Goal: Book appointment/travel/reservation

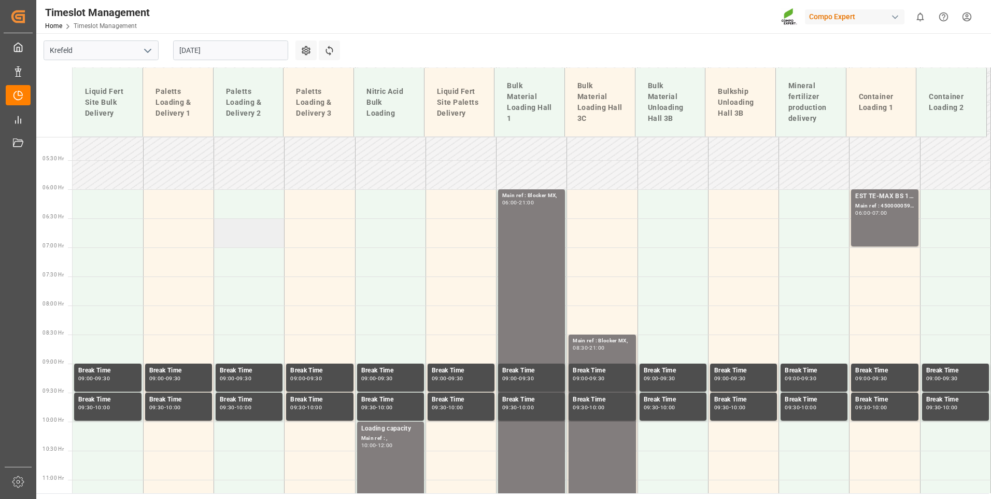
scroll to position [295, 0]
click at [254, 214] on td at bounding box center [249, 204] width 70 height 29
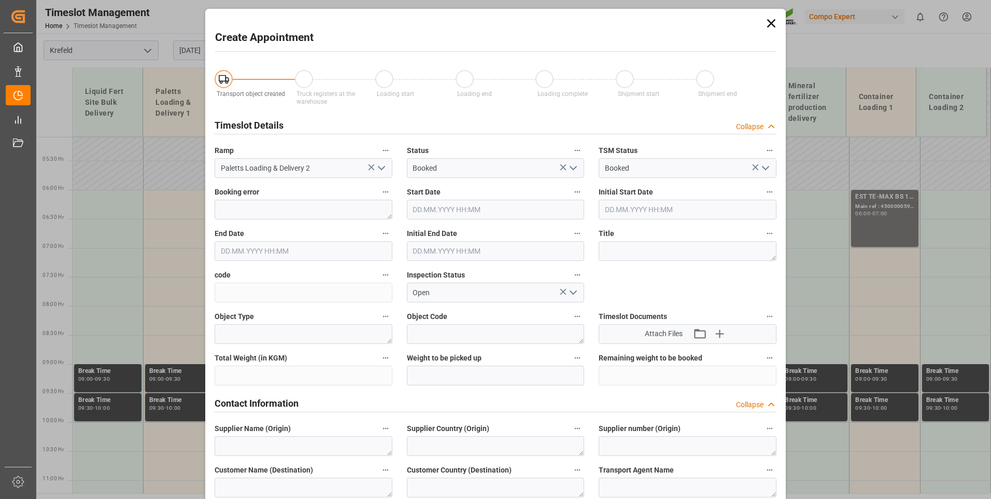
type input "[DATE] 06:00"
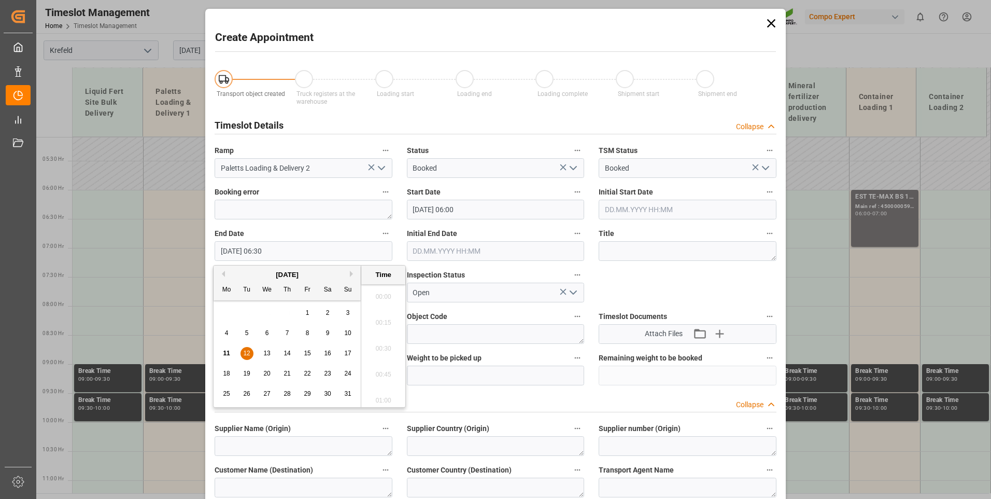
click at [288, 257] on input "[DATE] 06:30" at bounding box center [304, 251] width 178 height 20
click at [260, 349] on div "11 12 13 14 15 16 17" at bounding box center [287, 353] width 141 height 20
drag, startPoint x: 249, startPoint y: 349, endPoint x: 427, endPoint y: 330, distance: 178.8
click at [249, 350] on span "12" at bounding box center [246, 352] width 7 height 7
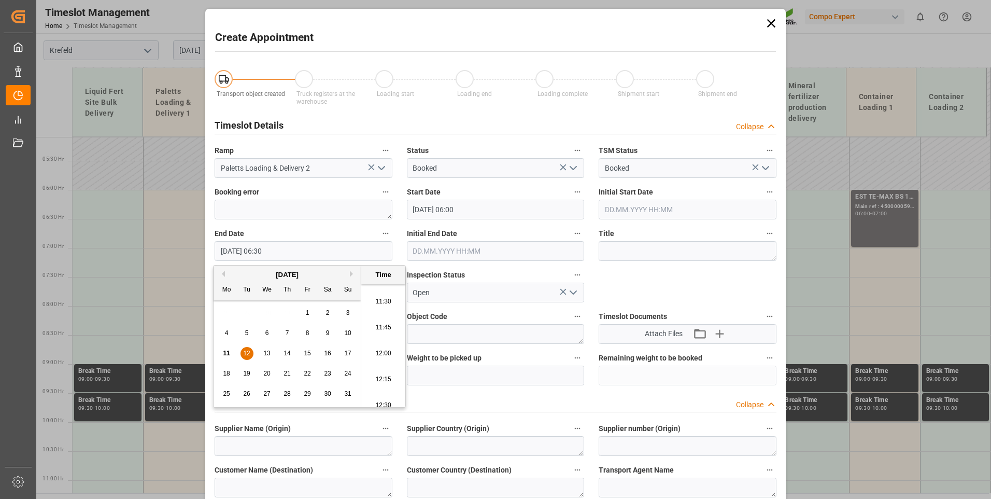
scroll to position [1196, 0]
click at [377, 344] on li "12:00" at bounding box center [383, 345] width 44 height 26
type input "[DATE] 12:00"
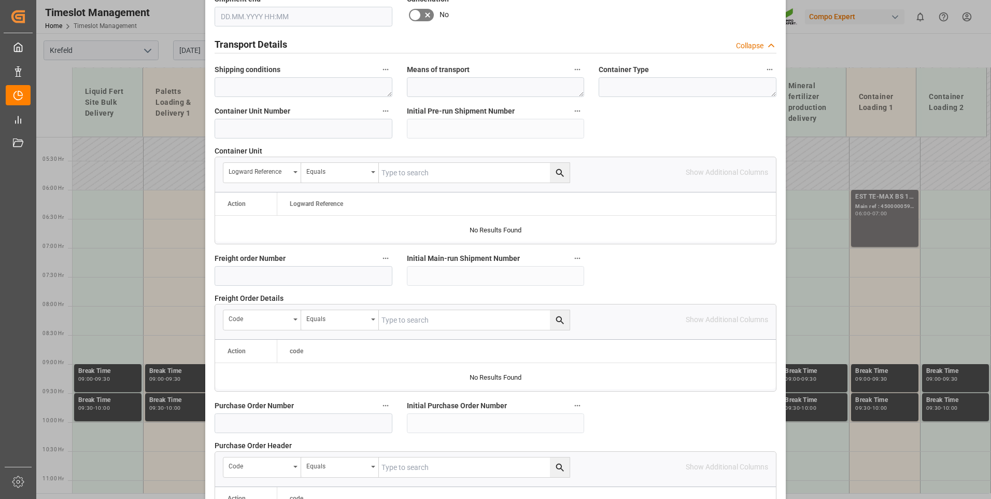
scroll to position [940, 0]
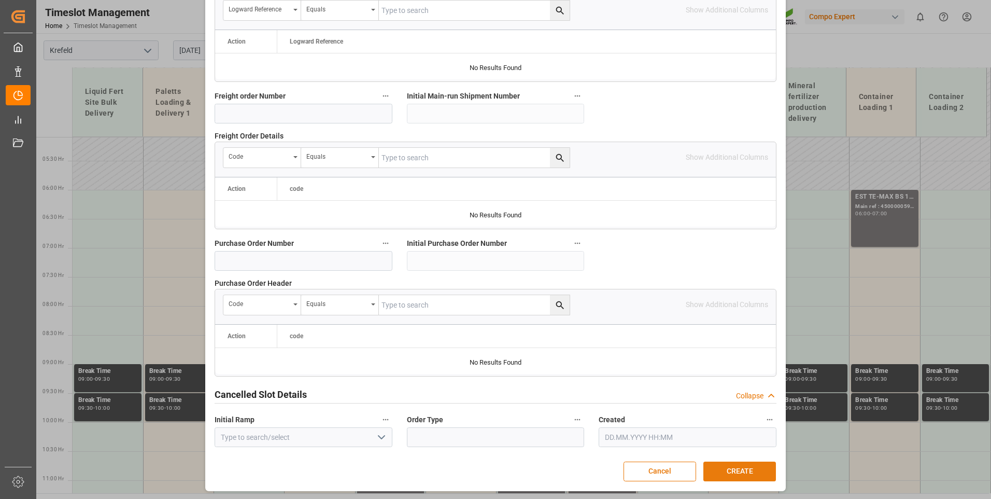
click at [727, 464] on button "CREATE" at bounding box center [739, 471] width 73 height 20
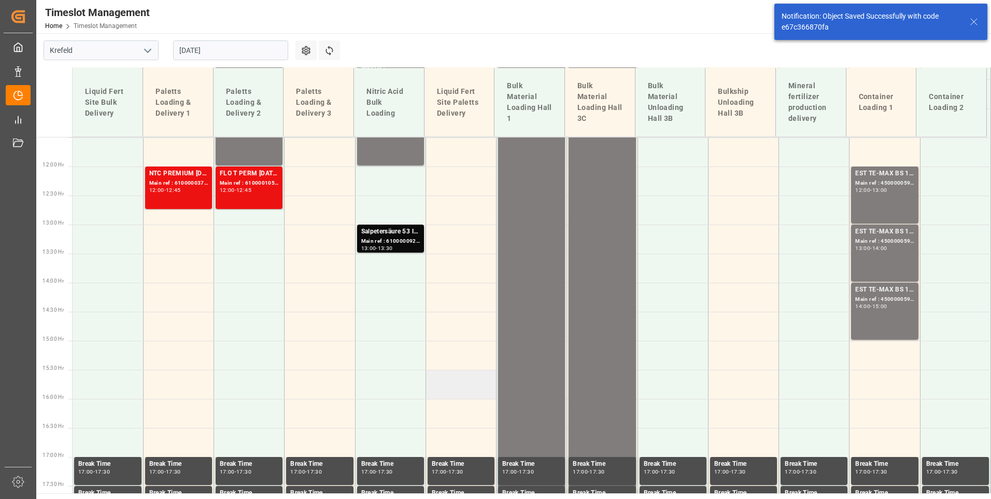
scroll to position [731, 0]
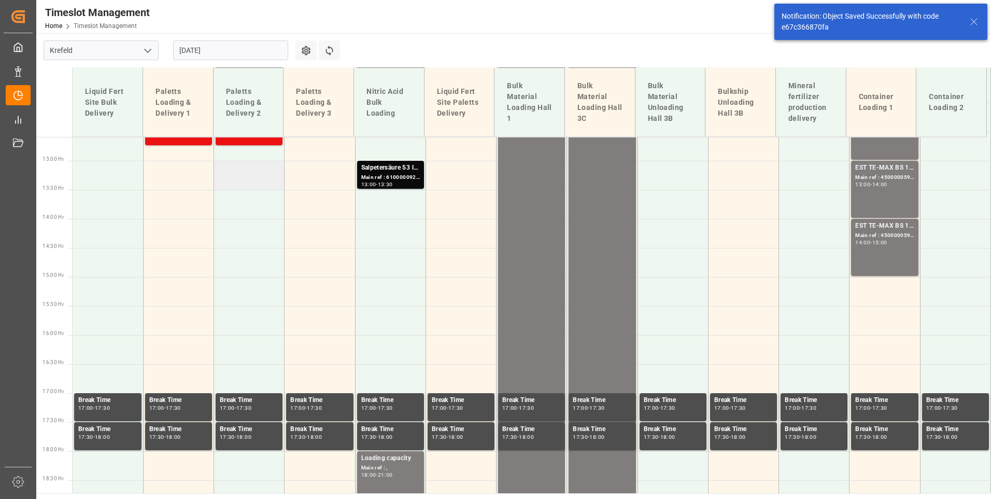
click at [274, 171] on td at bounding box center [249, 175] width 70 height 29
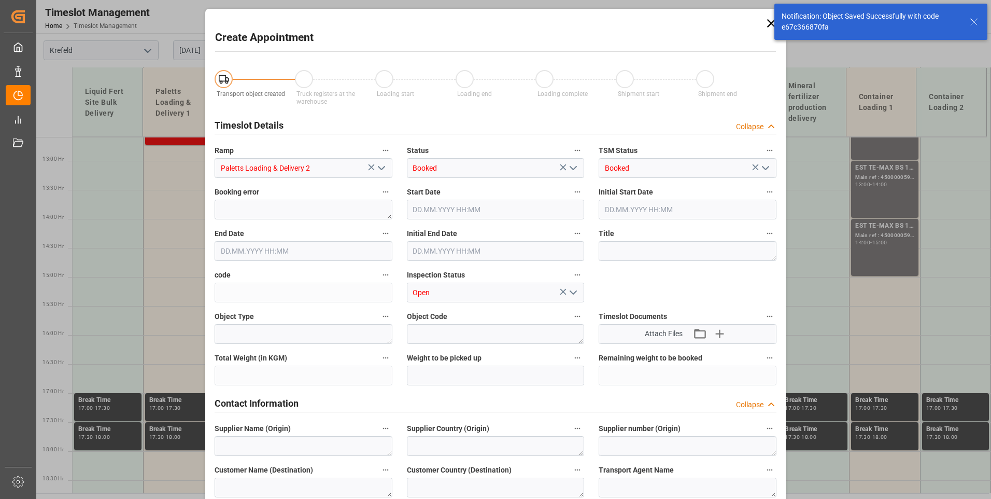
type input "[DATE] 13:00"
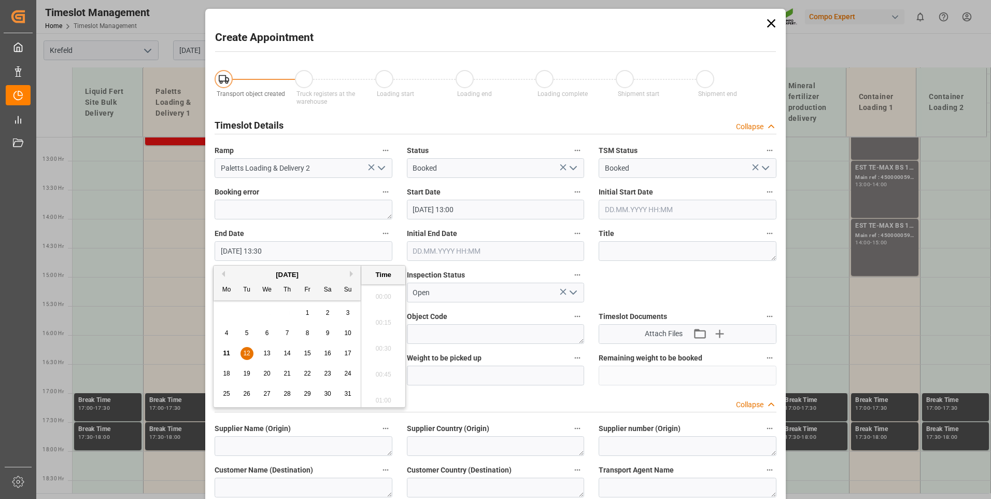
click at [319, 244] on input "[DATE] 13:30" at bounding box center [304, 251] width 178 height 20
drag, startPoint x: 248, startPoint y: 353, endPoint x: 379, endPoint y: 345, distance: 131.4
click at [247, 353] on span "12" at bounding box center [246, 352] width 7 height 7
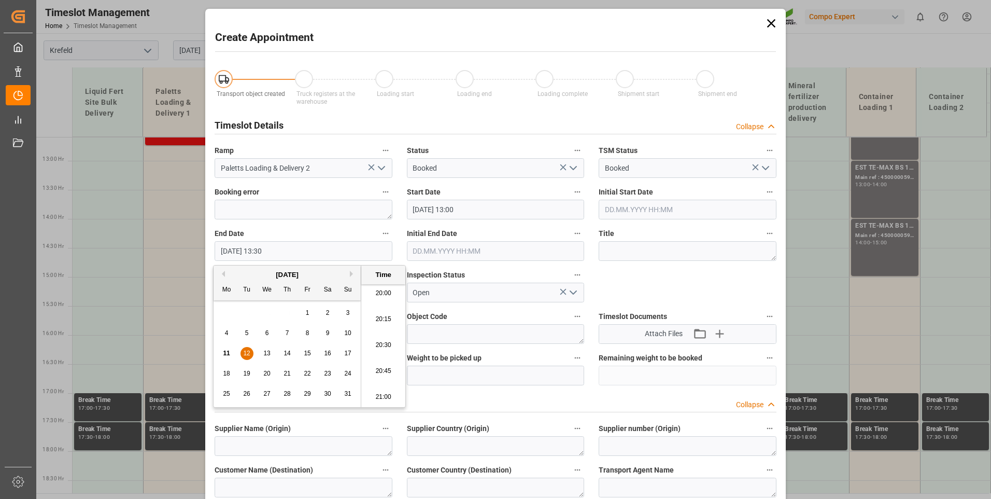
click at [379, 397] on li "21:00" at bounding box center [383, 397] width 44 height 26
type input "[DATE] 21:00"
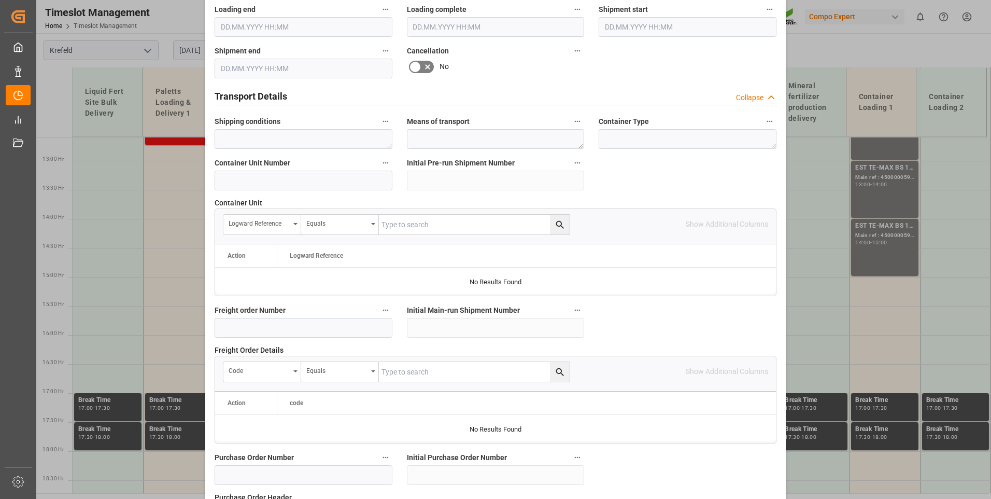
scroll to position [940, 0]
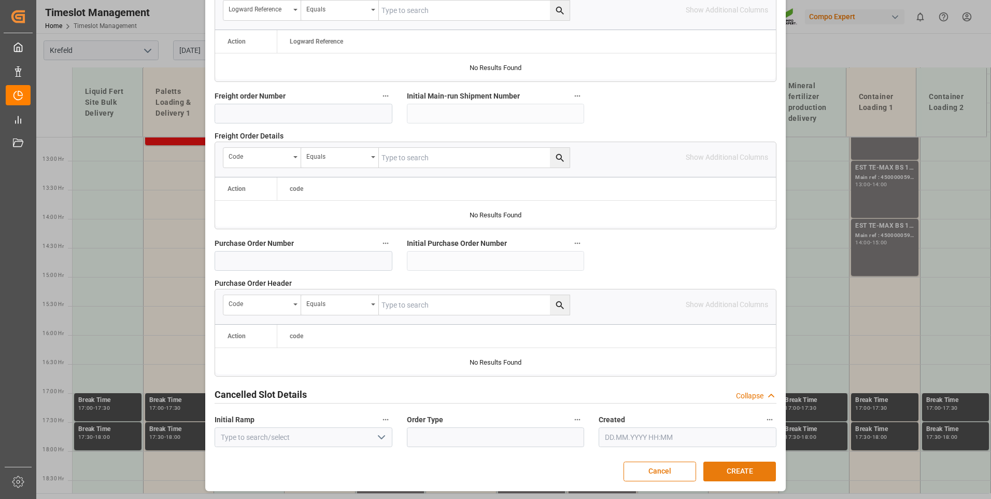
click at [764, 469] on button "CREATE" at bounding box center [739, 471] width 73 height 20
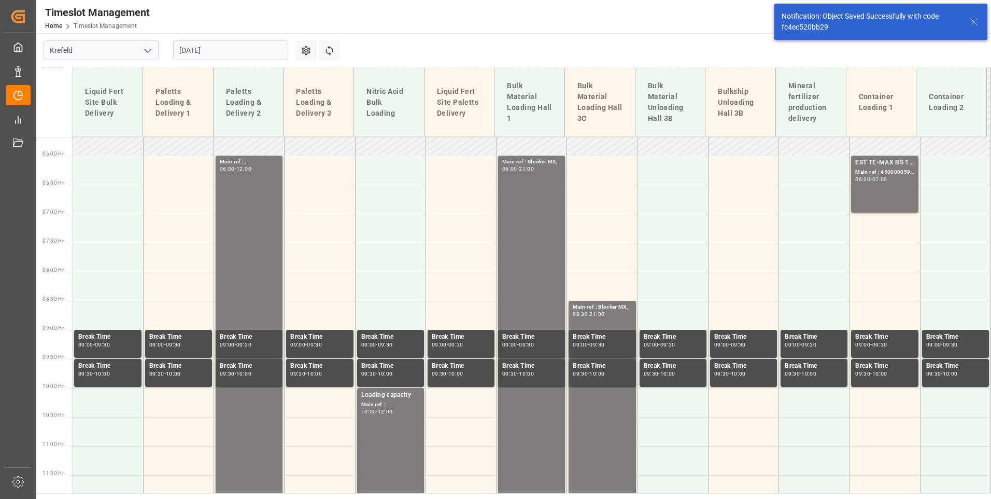
scroll to position [204, 0]
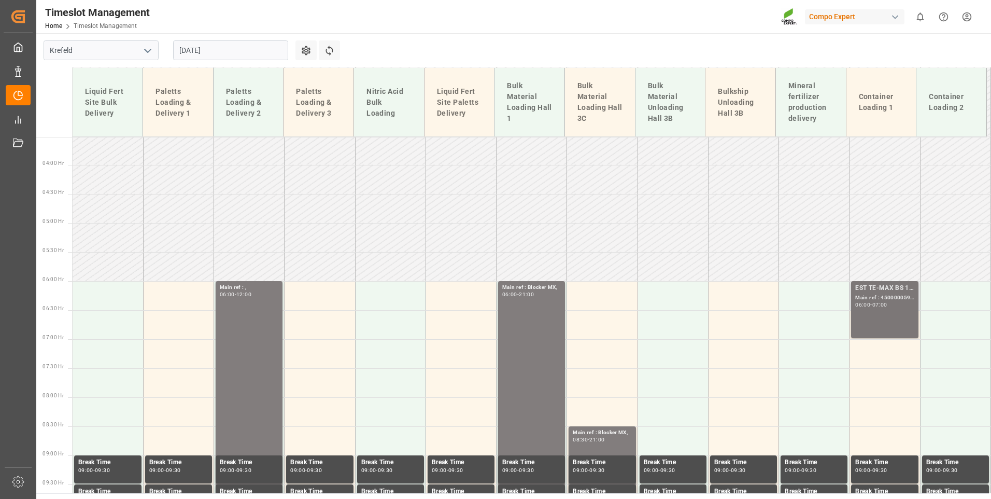
click at [855, 311] on div "EST TE-MAX BS 11-48 20kg (x56) INT MTO; Main ref : 4500000596, 2000000427; 06:0…" at bounding box center [884, 309] width 59 height 53
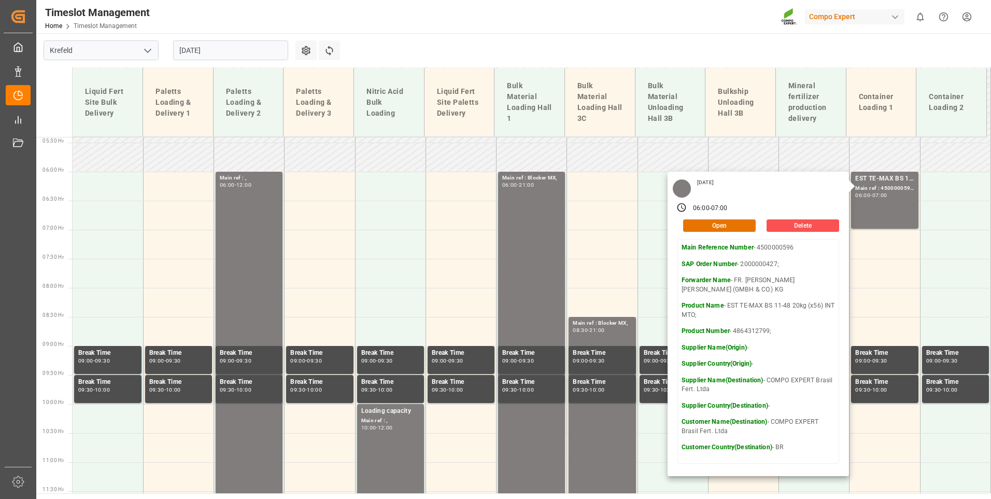
scroll to position [308, 0]
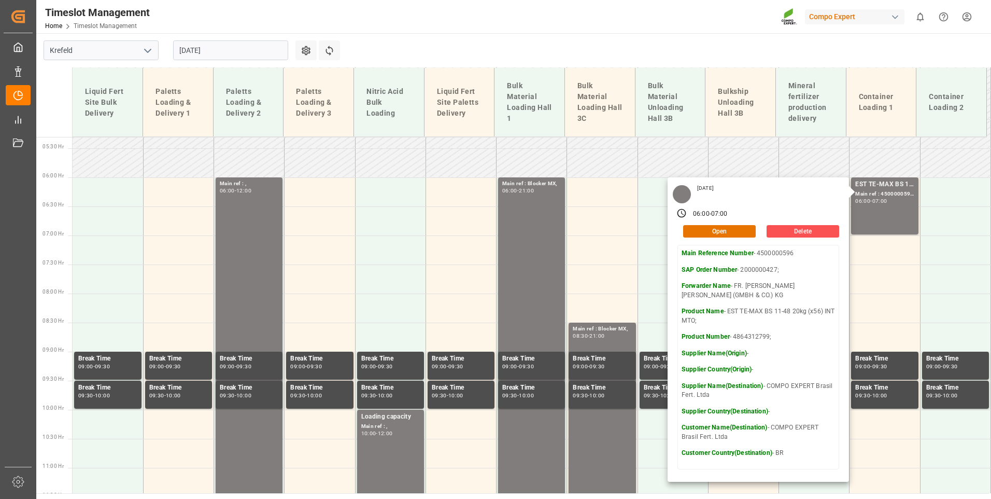
click at [512, 30] on div "Timeslot Management Home Timeslot Management Compo Expert 0 Notifications Only …" at bounding box center [510, 16] width 962 height 33
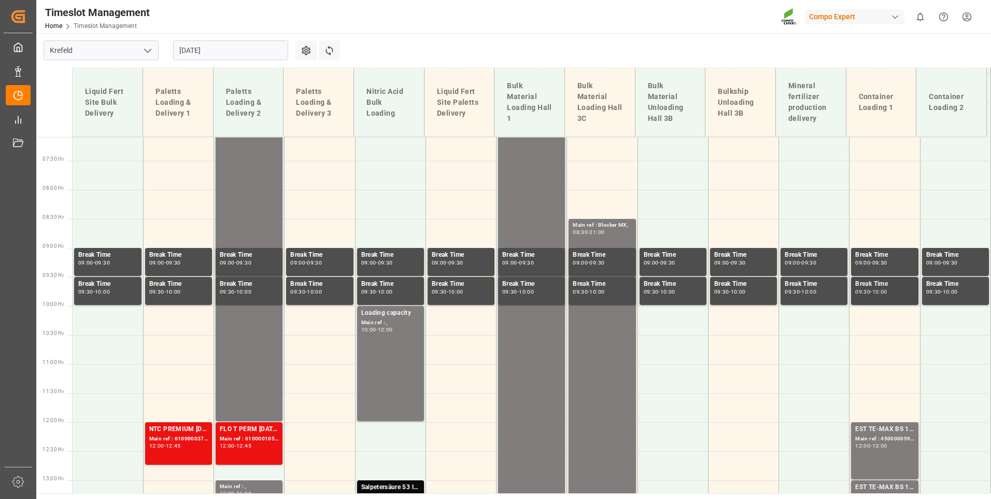
scroll to position [567, 0]
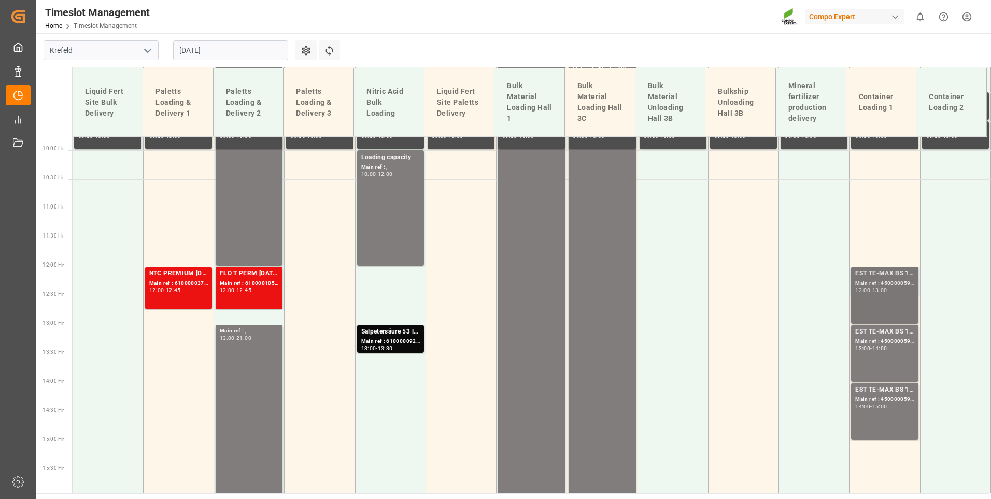
click at [880, 299] on div "EST TE-MAX BS 11-48 20kg (x56) INT MTO; Main ref : 4500000597, 2000000427; 12:0…" at bounding box center [884, 294] width 59 height 53
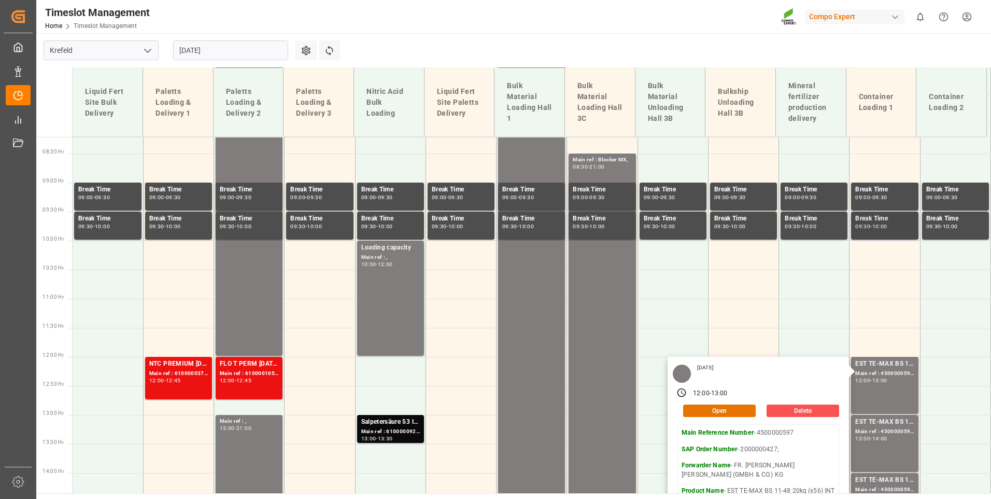
scroll to position [256, 0]
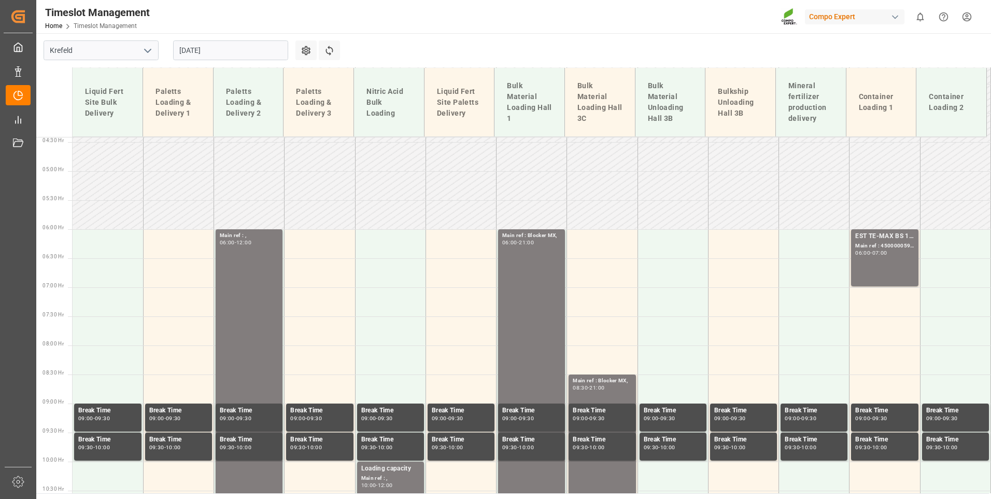
click at [236, 58] on input "[DATE]" at bounding box center [230, 50] width 115 height 20
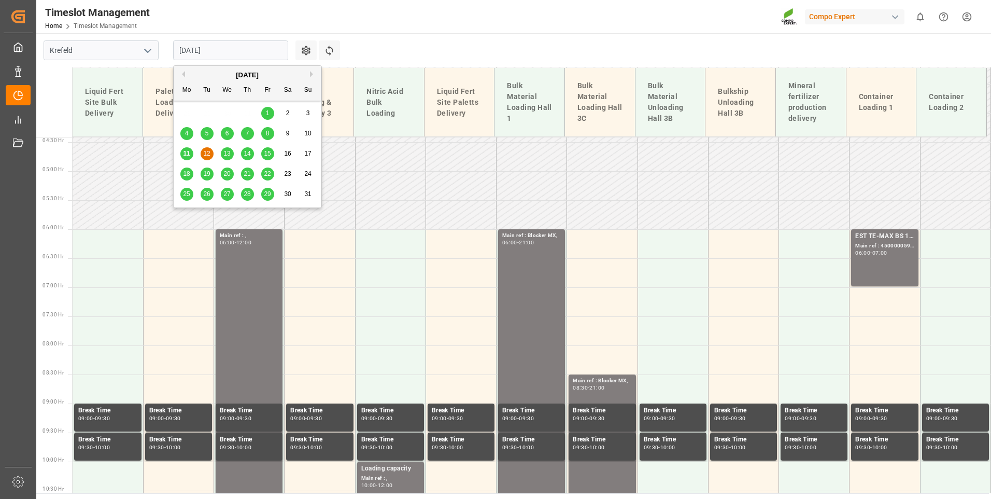
click at [233, 53] on input "[DATE]" at bounding box center [230, 50] width 115 height 20
click at [179, 152] on div "11 12 13 14 15 16 17" at bounding box center [247, 154] width 141 height 20
click at [190, 157] on div "11" at bounding box center [186, 154] width 13 height 12
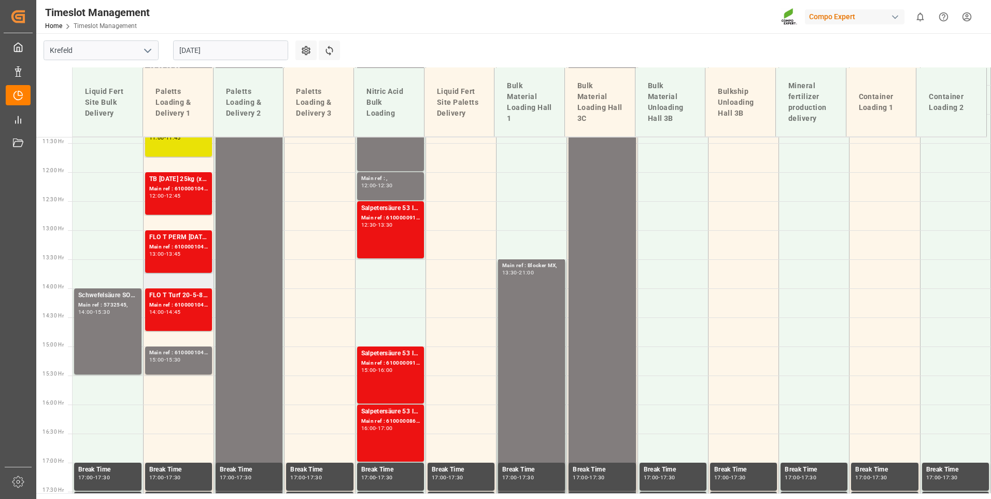
scroll to position [664, 0]
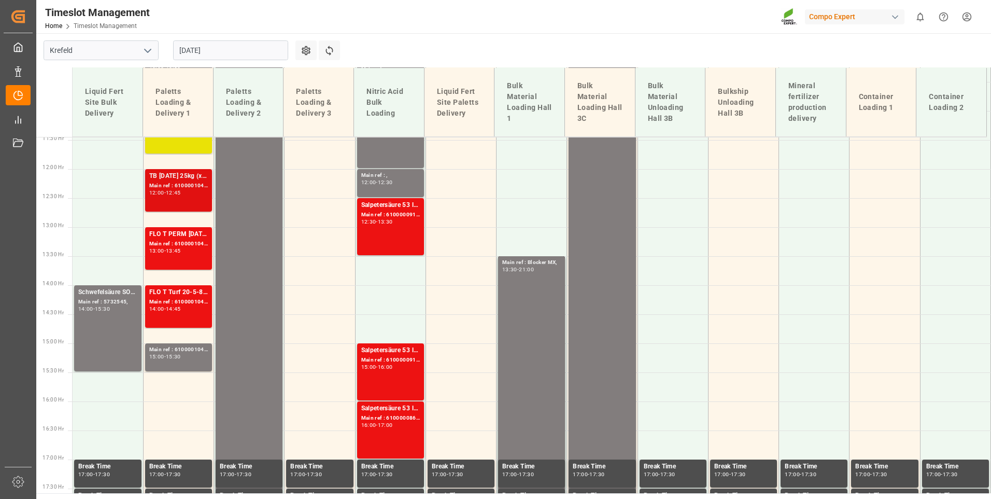
click at [185, 196] on div "TB [DATE] 25kg (x40) INT;NTC PREMIUM [DATE] FOL 25 INT (MSE);NUS Premium 1000L …" at bounding box center [178, 190] width 59 height 38
